Goal: Navigation & Orientation: Find specific page/section

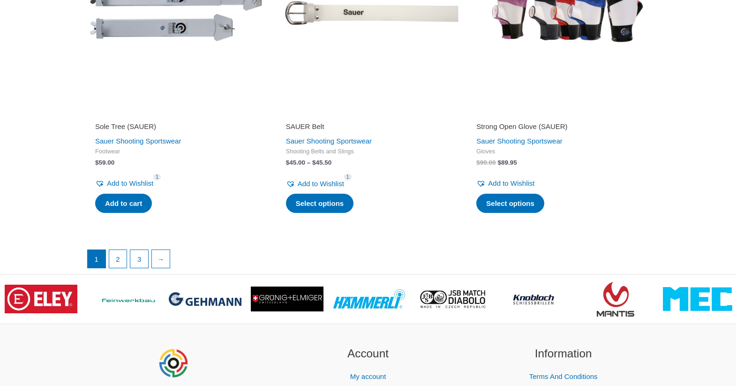
scroll to position [2315, 0]
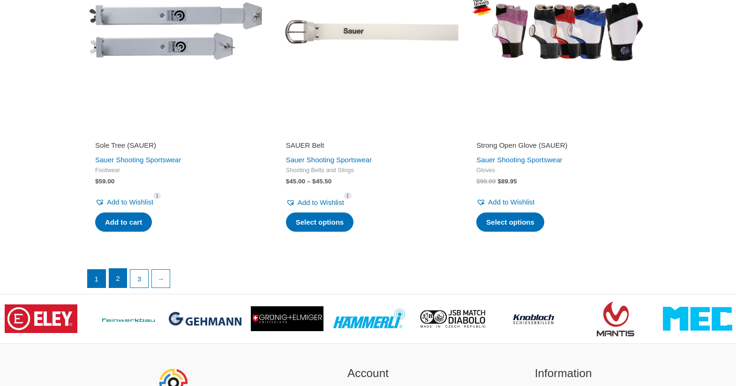
click at [117, 274] on link "2" at bounding box center [118, 278] width 18 height 19
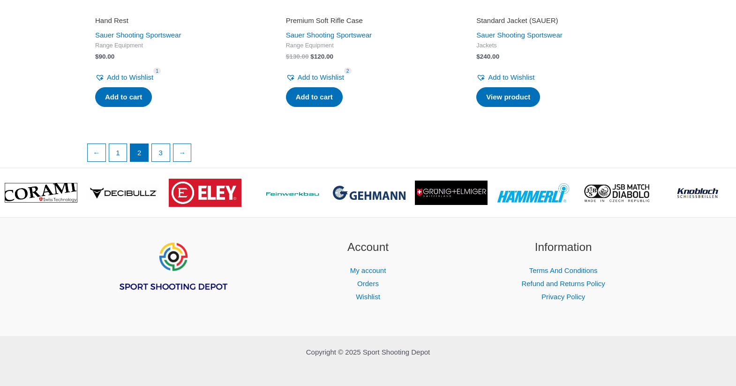
scroll to position [1706, 0]
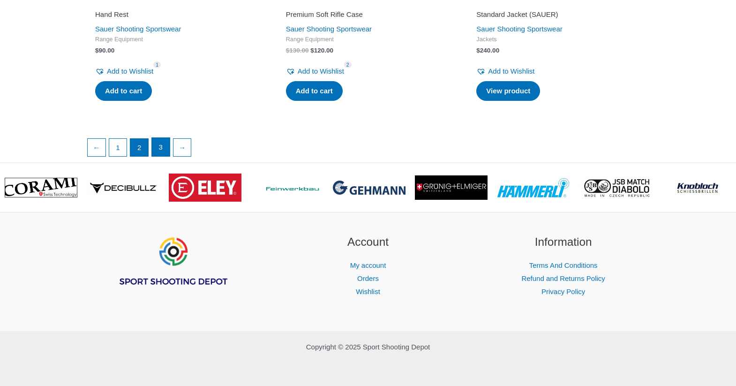
click at [160, 150] on link "3" at bounding box center [161, 147] width 18 height 19
